Goal: Information Seeking & Learning: Learn about a topic

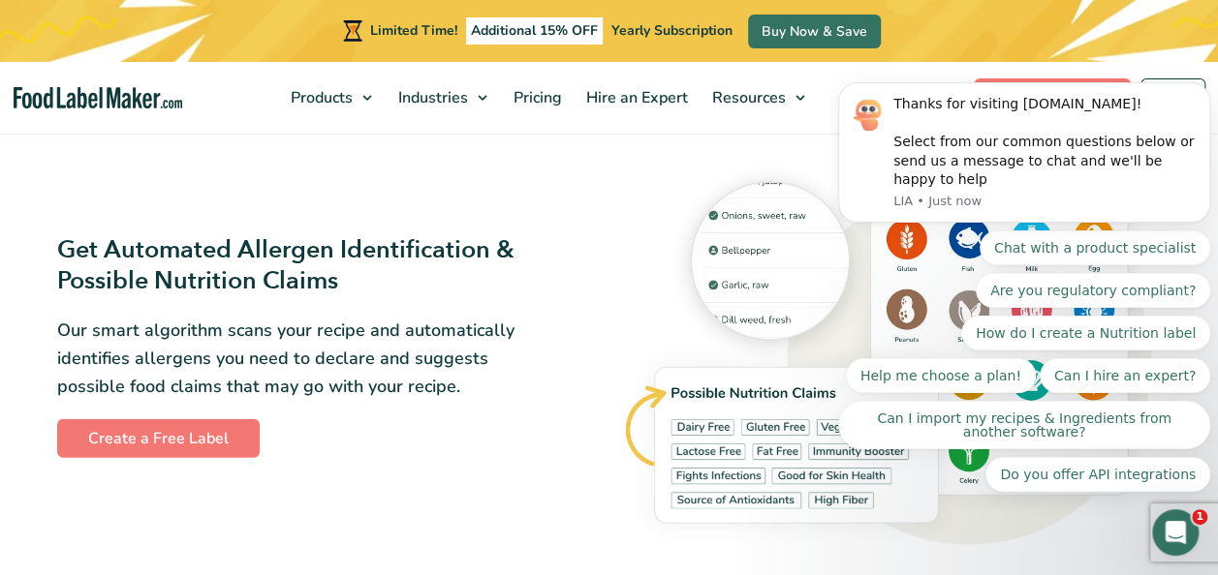
scroll to position [1915, 0]
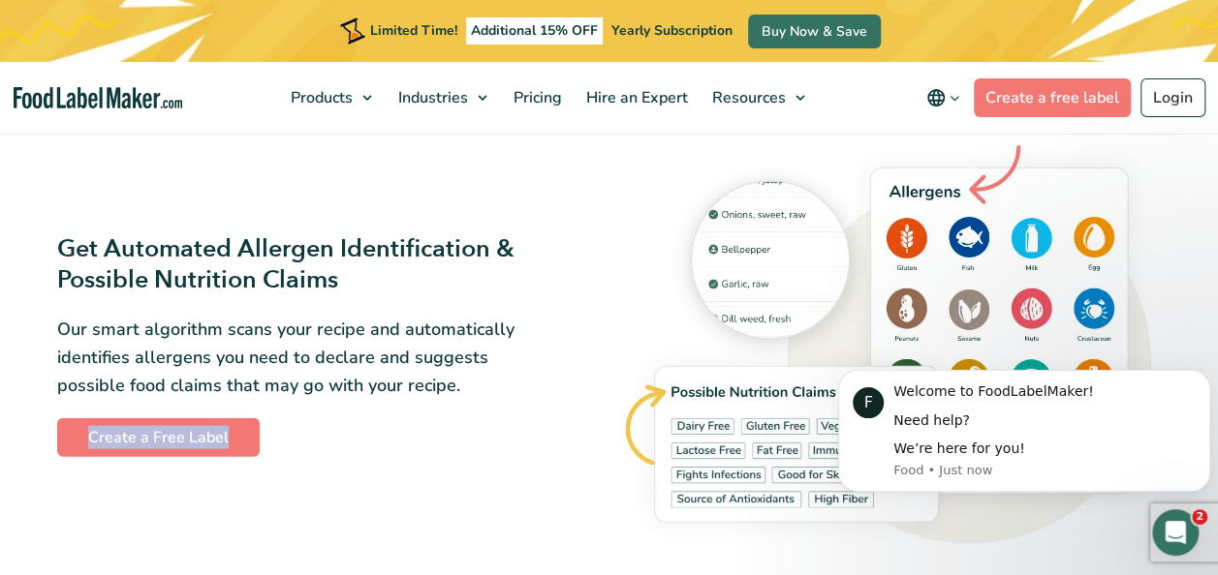
drag, startPoint x: 471, startPoint y: 393, endPoint x: 441, endPoint y: 403, distance: 31.6
click at [441, 403] on div "Get Automated Allergen Identification & Possible Nutrition Claims Our smart alg…" at bounding box center [327, 345] width 541 height 225
drag, startPoint x: 441, startPoint y: 403, endPoint x: 471, endPoint y: 403, distance: 30.0
click at [471, 403] on div "Get Automated Allergen Identification & Possible Nutrition Claims Our smart alg…" at bounding box center [327, 345] width 541 height 225
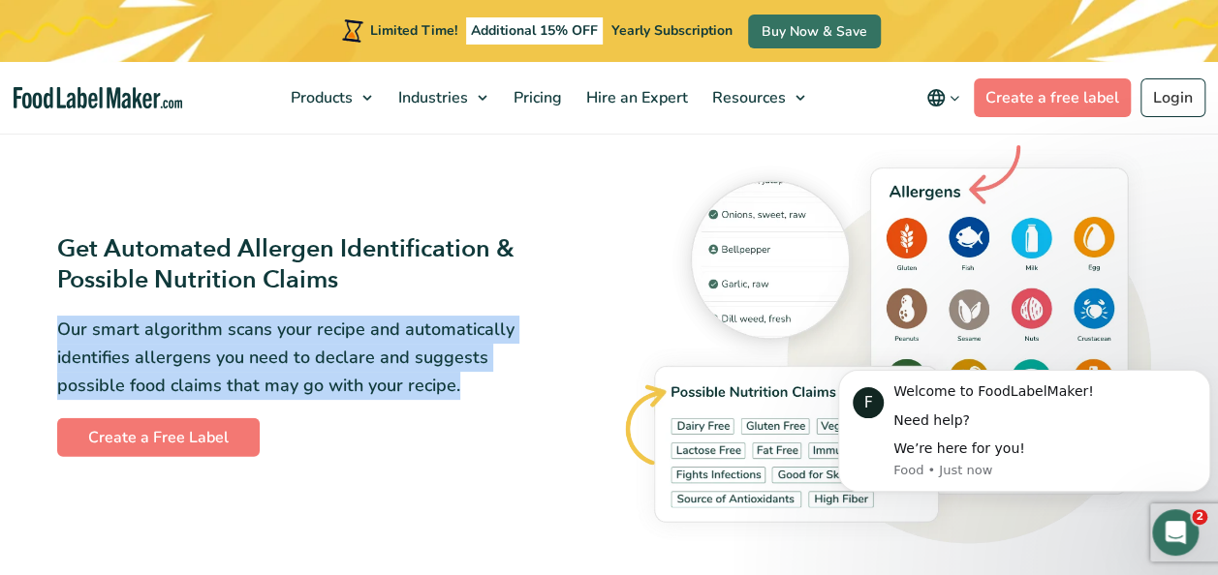
drag, startPoint x: 470, startPoint y: 399, endPoint x: 50, endPoint y: 330, distance: 425.0
click at [50, 330] on div "Get Automated Allergen Identification & Possible Nutrition Claims Our smart alg…" at bounding box center [328, 346] width 564 height 248
click at [450, 397] on p "Our smart algorithm scans your recipe and automatically identifies allergens yo…" at bounding box center [296, 357] width 479 height 83
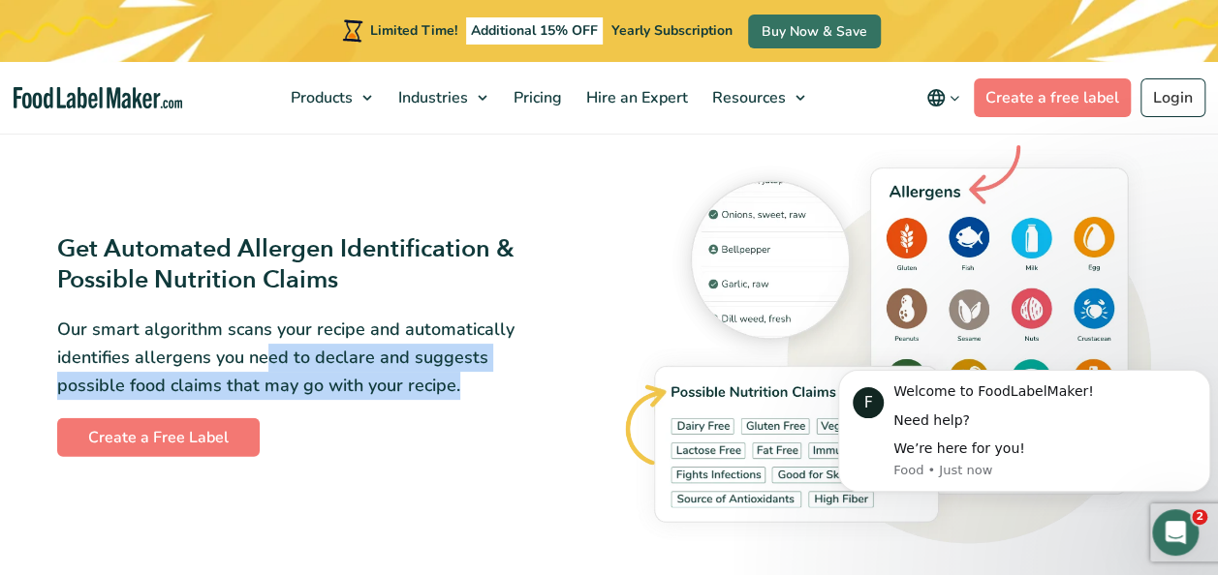
drag, startPoint x: 459, startPoint y: 397, endPoint x: 262, endPoint y: 349, distance: 203.5
click at [262, 349] on p "Our smart algorithm scans your recipe and automatically identifies allergens yo…" at bounding box center [296, 357] width 479 height 83
click at [393, 376] on p "Our smart algorithm scans your recipe and automatically identifies allergens yo…" at bounding box center [296, 357] width 479 height 83
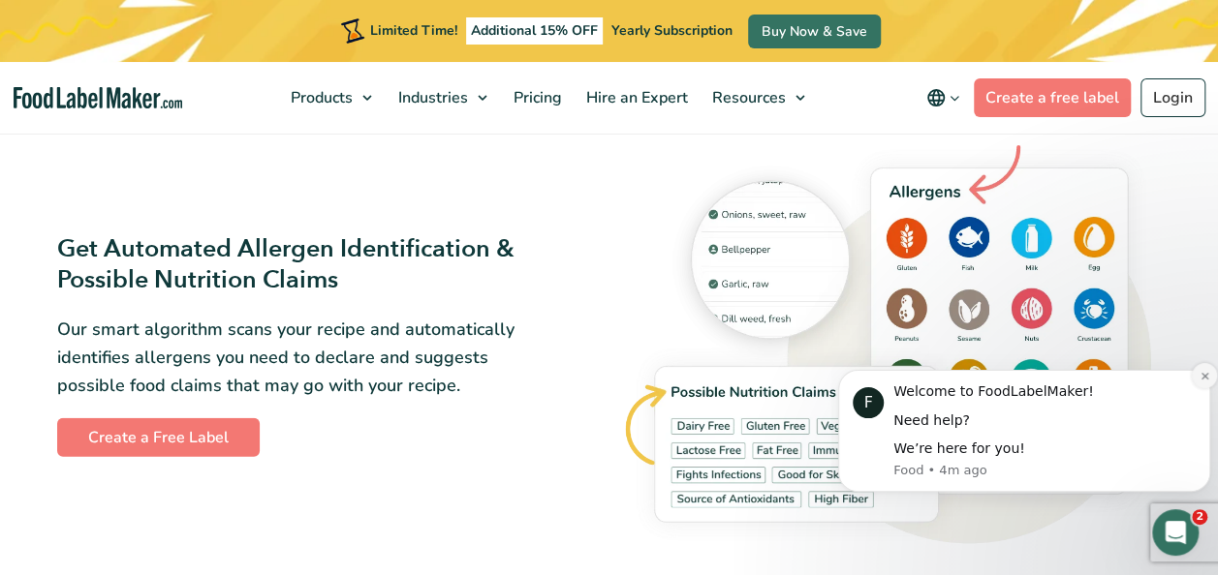
click at [1199, 381] on icon "Dismiss notification" at bounding box center [1204, 376] width 11 height 11
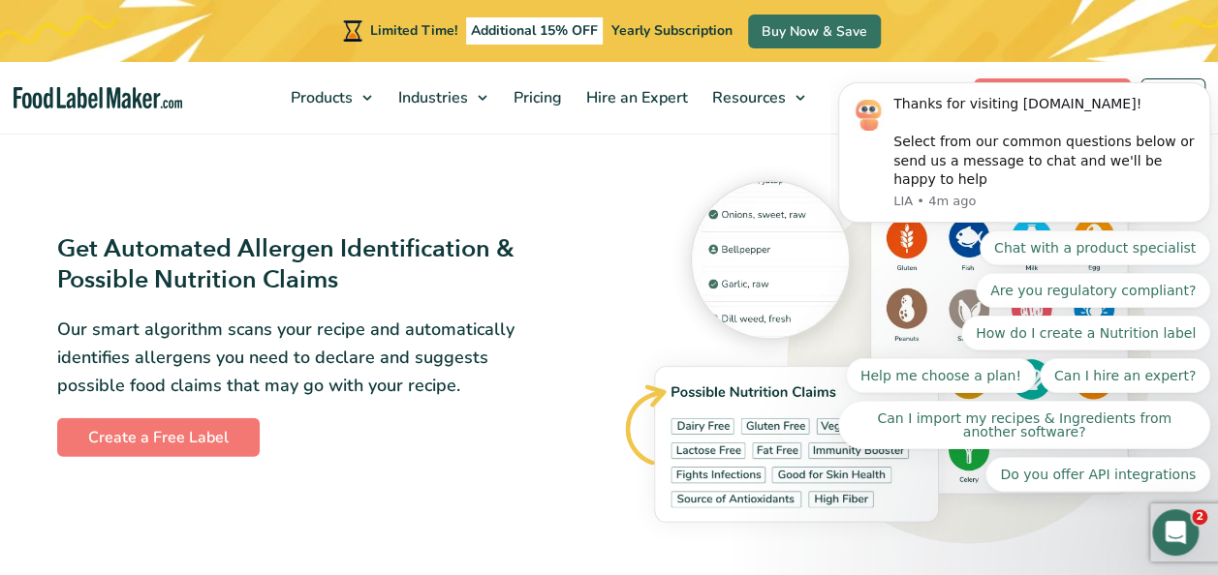
click at [1029, 553] on img at bounding box center [891, 346] width 541 height 422
